Goal: Information Seeking & Learning: Learn about a topic

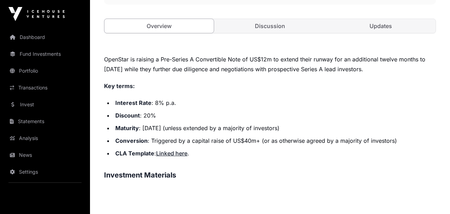
scroll to position [257, 0]
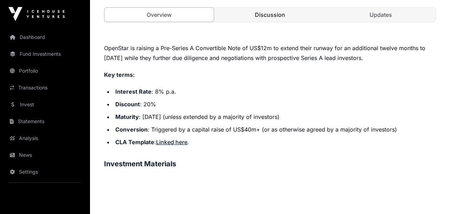
click at [275, 18] on link "Discussion" at bounding box center [269, 15] width 109 height 14
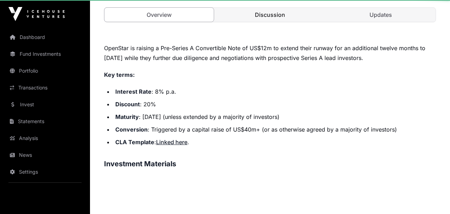
scroll to position [248, 0]
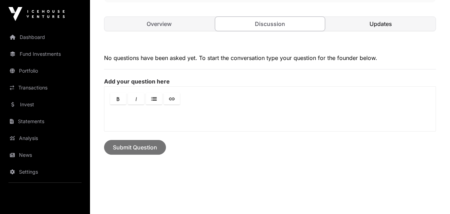
click at [390, 20] on link "Updates" at bounding box center [380, 24] width 109 height 14
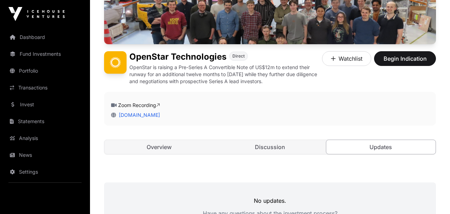
scroll to position [127, 0]
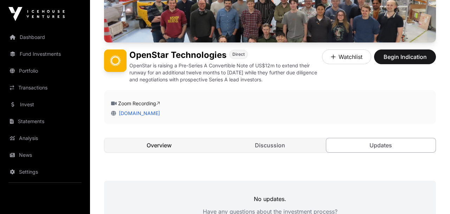
click at [162, 145] on link "Overview" at bounding box center [158, 145] width 109 height 14
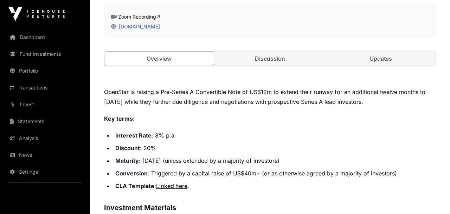
scroll to position [219, 0]
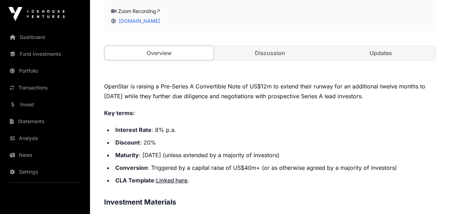
click at [288, 115] on p "Key terms:" at bounding box center [270, 113] width 332 height 10
click at [276, 117] on p "Key terms:" at bounding box center [270, 113] width 332 height 10
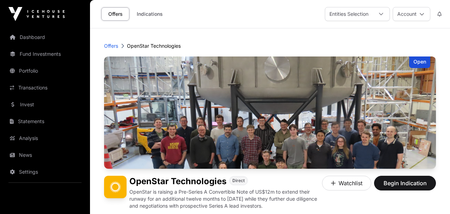
scroll to position [0, 0]
